Goal: Transaction & Acquisition: Purchase product/service

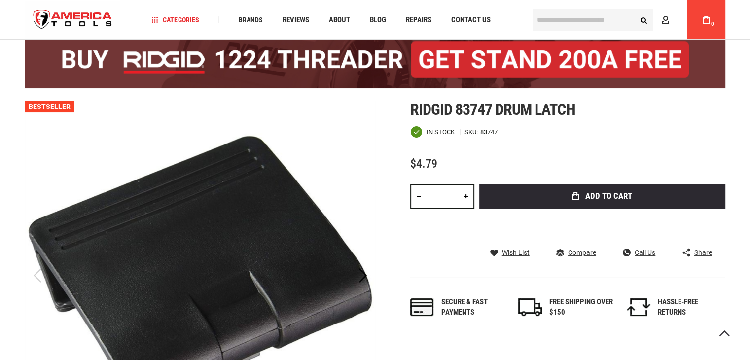
scroll to position [73, 0]
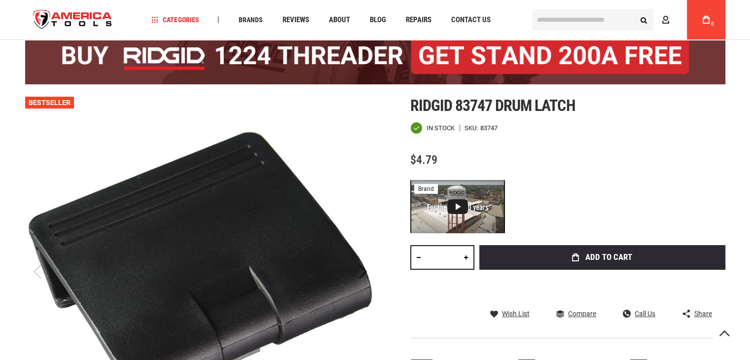
click at [449, 261] on input "*" at bounding box center [442, 257] width 64 height 25
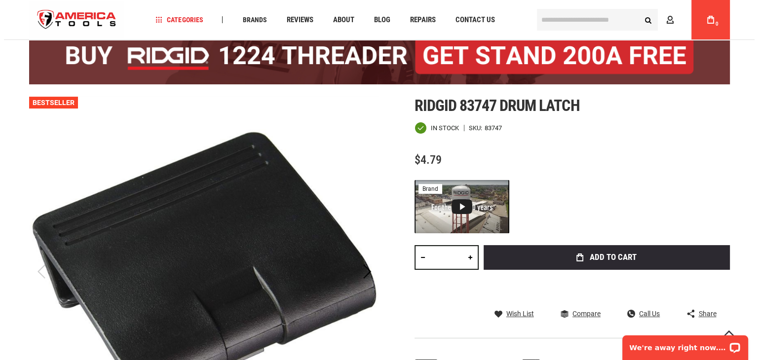
scroll to position [0, 0]
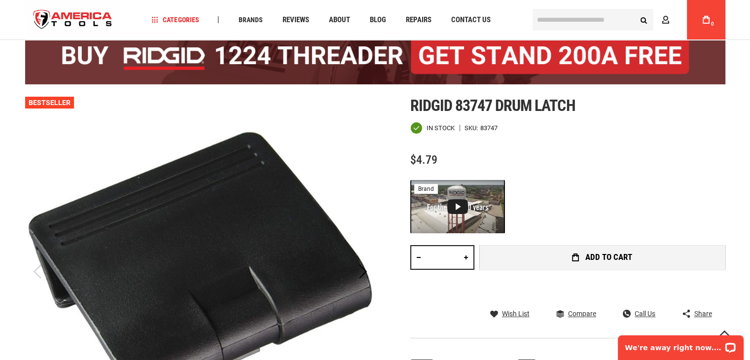
type input "**"
click at [535, 248] on button "Add to Cart" at bounding box center [602, 257] width 246 height 25
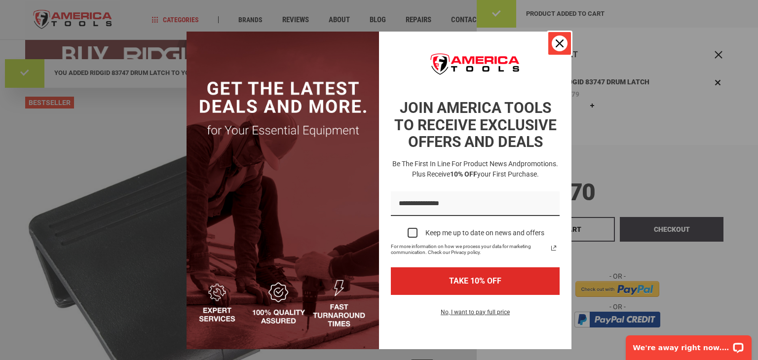
click at [559, 45] on icon "close icon" at bounding box center [559, 43] width 8 height 8
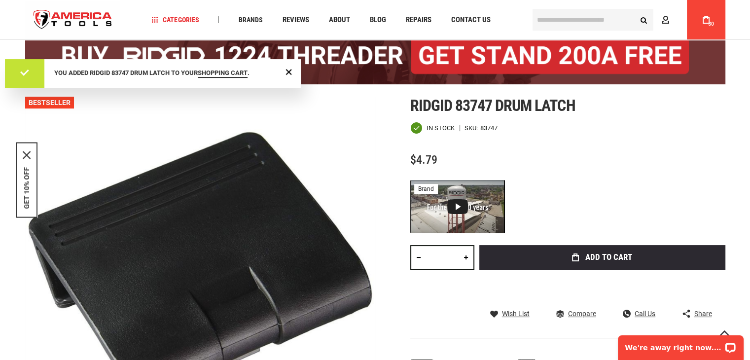
click at [705, 20] on icon at bounding box center [706, 20] width 7 height 8
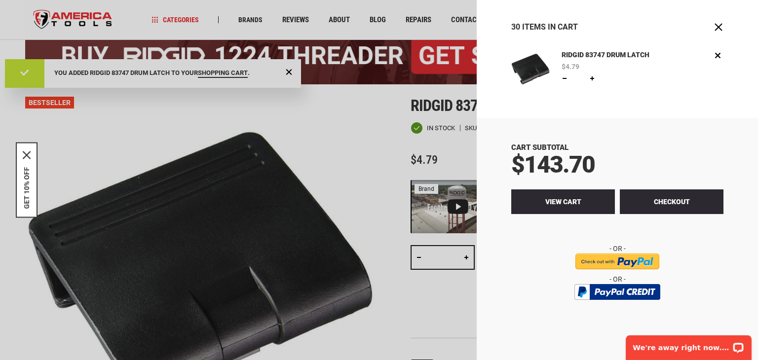
click at [604, 203] on link "View Cart" at bounding box center [563, 201] width 104 height 25
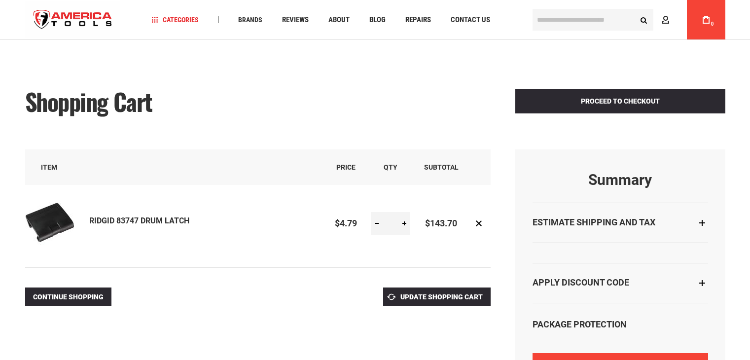
scroll to position [62, 0]
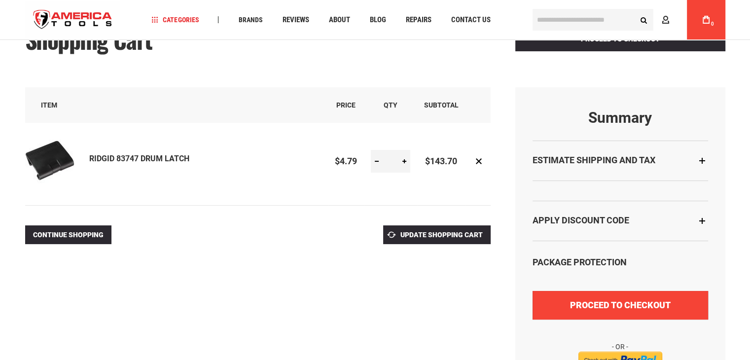
click at [623, 294] on button "Proceed to Checkout" at bounding box center [621, 305] width 176 height 29
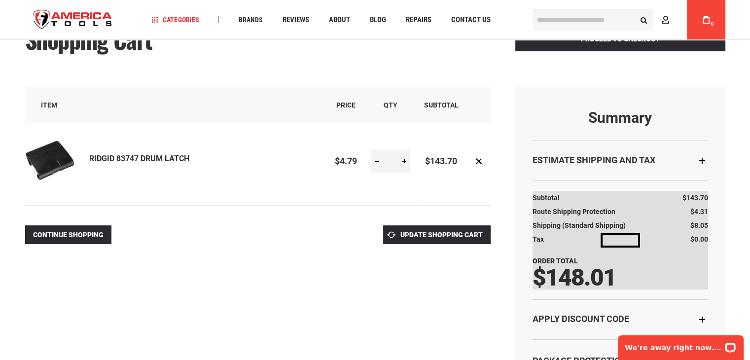
scroll to position [0, 0]
